Goal: Register for event/course

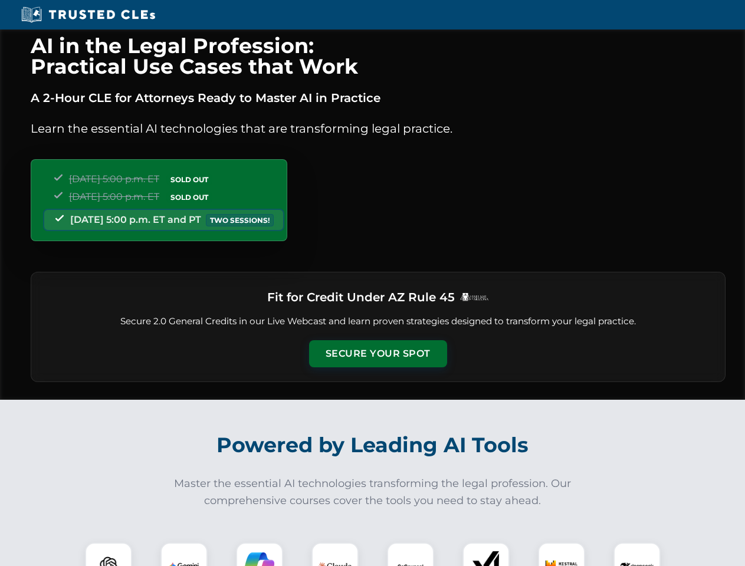
click at [378, 354] on button "Secure Your Spot" at bounding box center [378, 353] width 138 height 27
click at [109, 554] on img at bounding box center [108, 566] width 34 height 34
